Goal: Transaction & Acquisition: Subscribe to service/newsletter

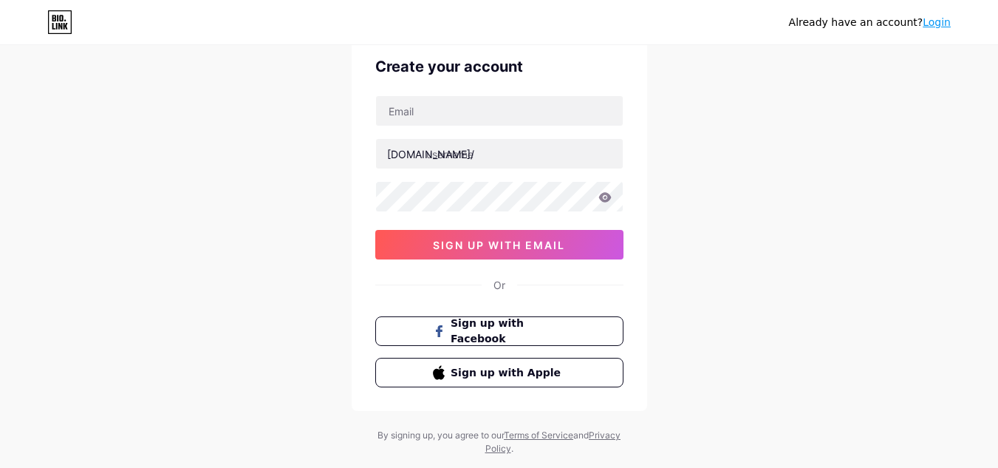
scroll to position [64, 0]
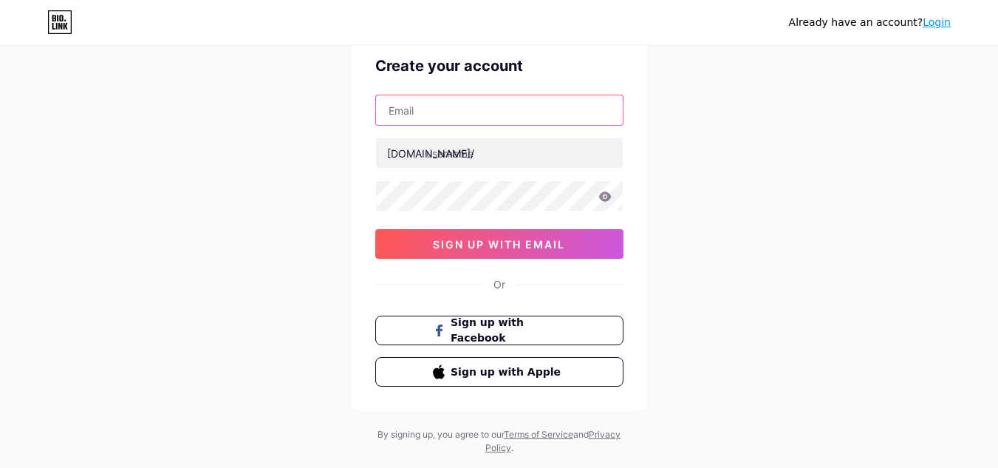
click at [462, 120] on input "text" at bounding box center [499, 110] width 247 height 30
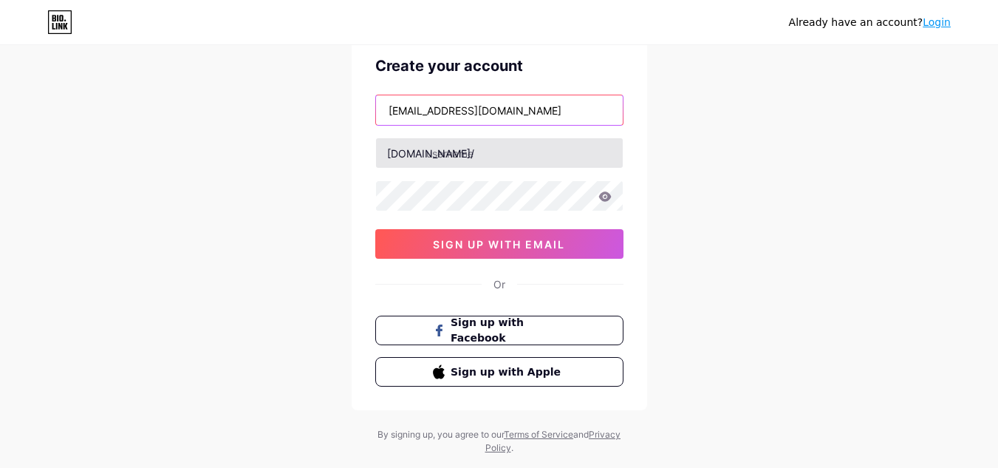
type input "[EMAIL_ADDRESS][DOMAIN_NAME]"
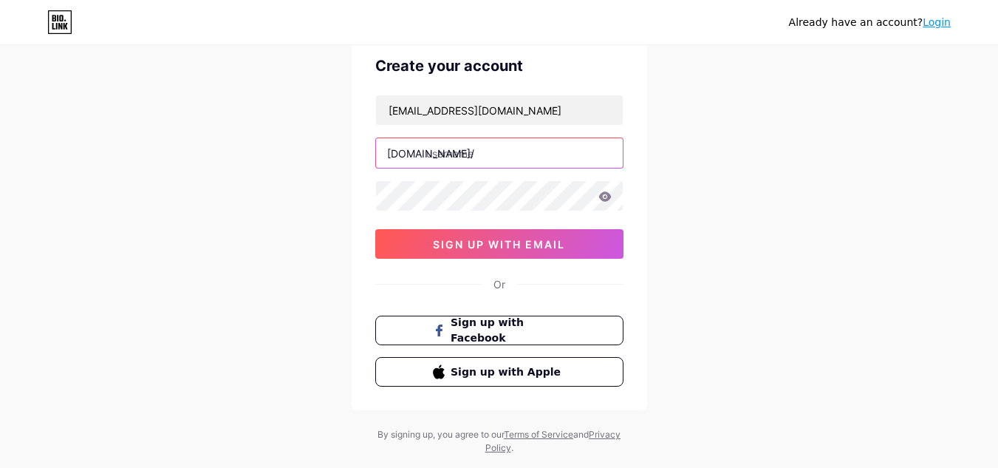
click at [447, 161] on input "text" at bounding box center [499, 153] width 247 height 30
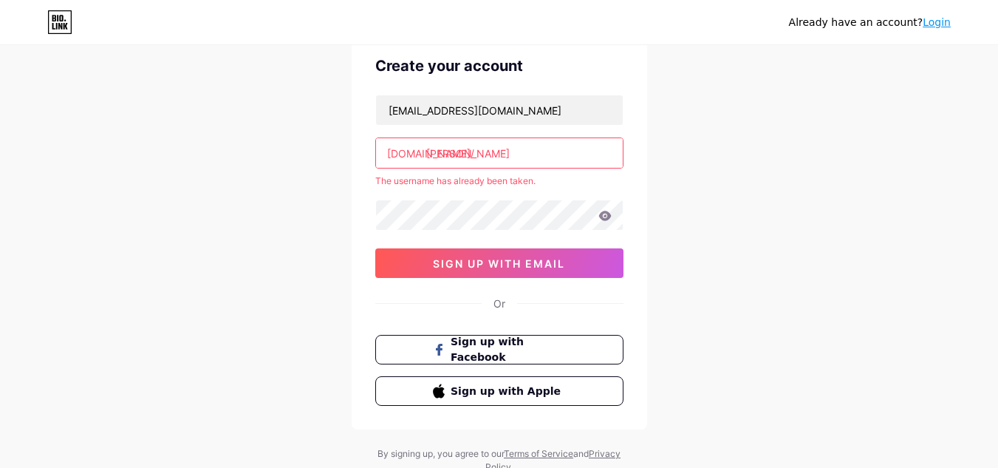
click at [447, 199] on div "[EMAIL_ADDRESS][DOMAIN_NAME] [DOMAIN_NAME]/ [PERSON_NAME] The username has alre…" at bounding box center [499, 186] width 248 height 183
click at [504, 156] on input "[PERSON_NAME]" at bounding box center [499, 153] width 247 height 30
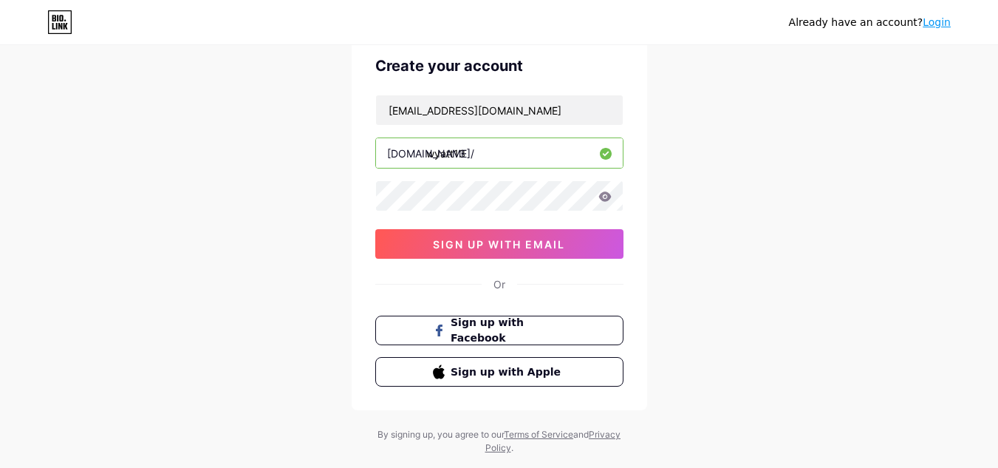
type input "wyatt13"
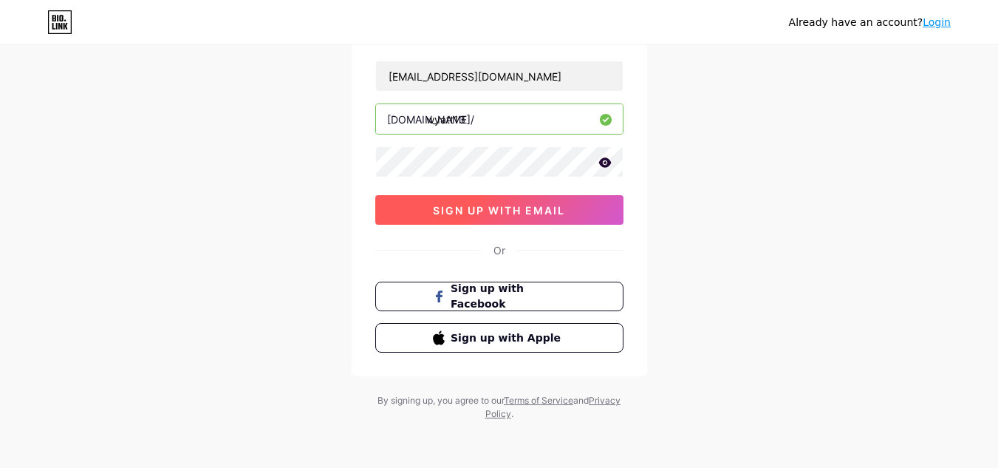
click at [466, 213] on span "sign up with email" at bounding box center [499, 210] width 132 height 13
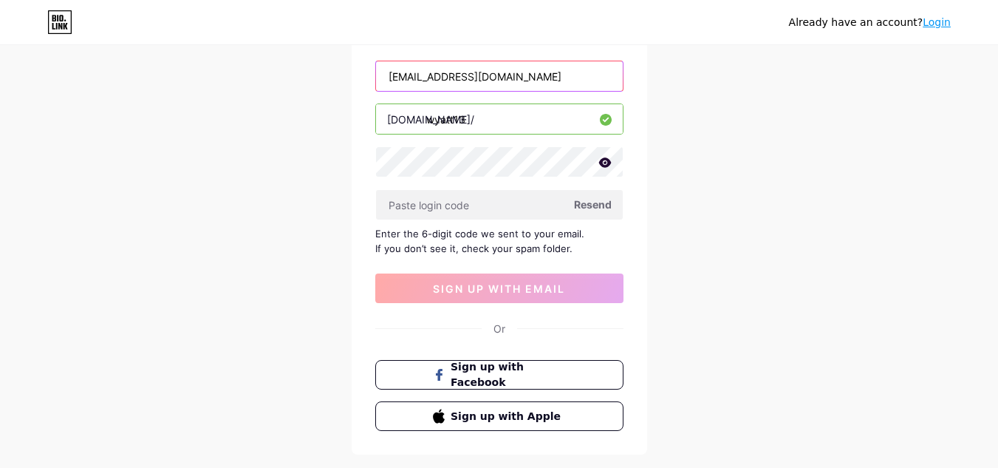
click at [532, 78] on input "[EMAIL_ADDRESS][DOMAIN_NAME]" at bounding box center [499, 76] width 247 height 30
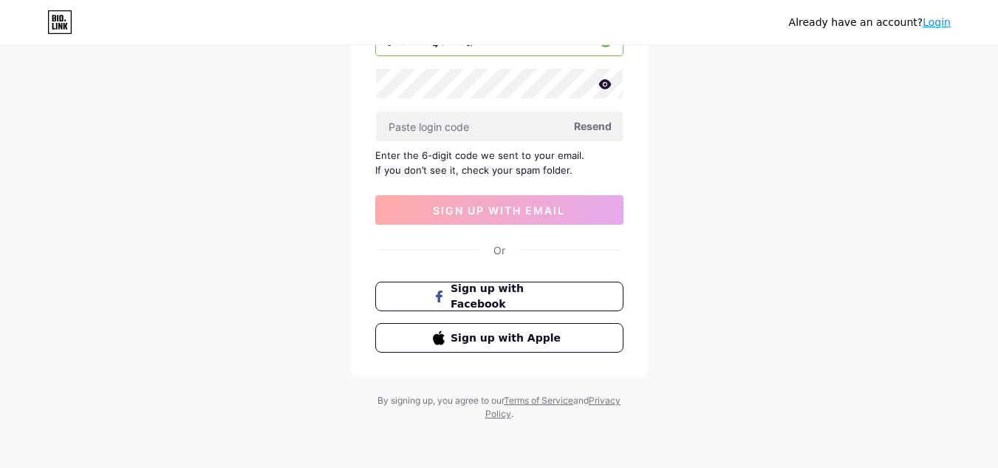
click at [429, 142] on div "[EMAIL_ADDRESS][DOMAIN_NAME] [DOMAIN_NAME]/ wyatt13 Resend Enter the 6-digit co…" at bounding box center [499, 103] width 248 height 242
click at [431, 132] on input "text" at bounding box center [499, 127] width 247 height 30
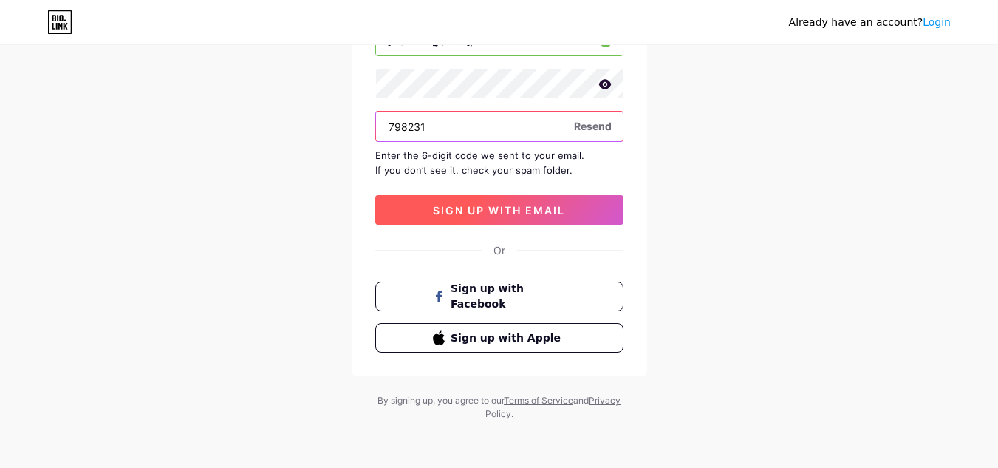
type input "798231"
click at [476, 207] on span "sign up with email" at bounding box center [499, 210] width 132 height 13
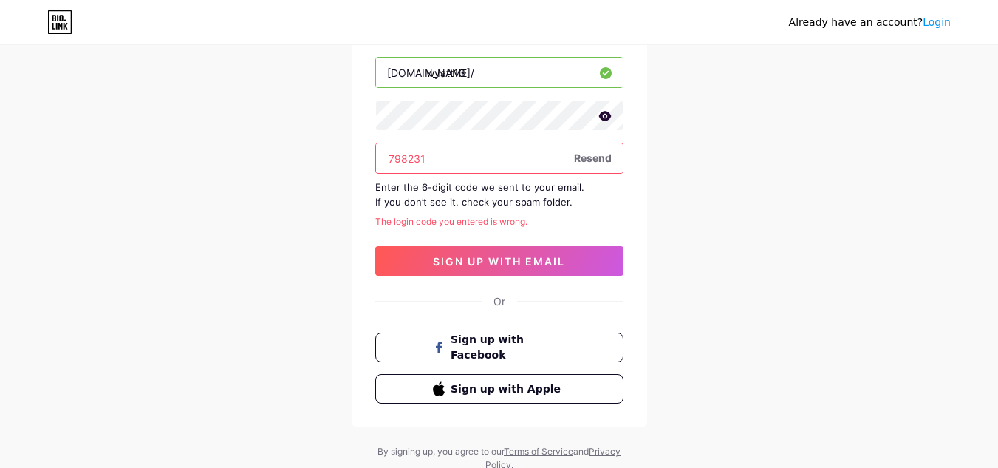
scroll to position [143, 0]
